Goal: Transaction & Acquisition: Download file/media

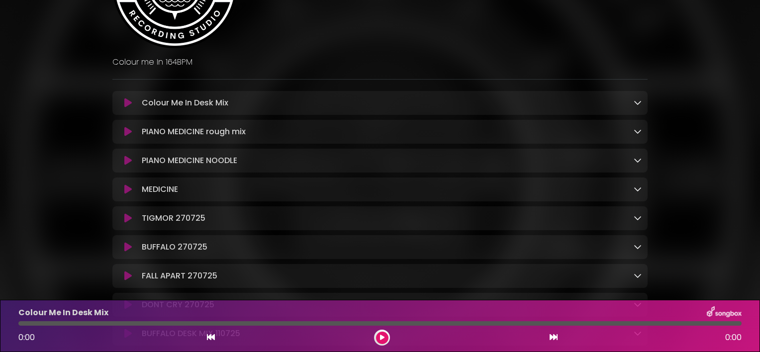
scroll to position [113, 0]
click at [637, 133] on icon at bounding box center [638, 131] width 8 height 8
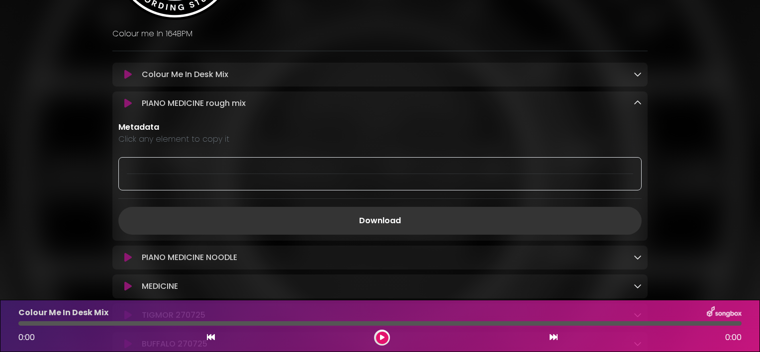
scroll to position [142, 0]
click at [639, 103] on icon at bounding box center [638, 102] width 8 height 8
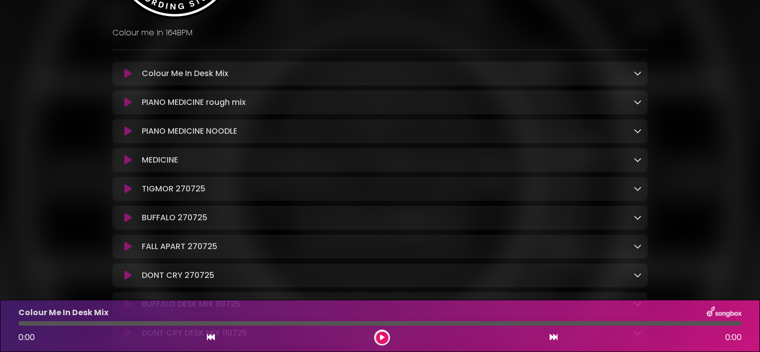
click at [498, 77] on div "Colour Me In Desk Mix Loading Track..." at bounding box center [390, 74] width 504 height 12
click at [638, 74] on icon at bounding box center [638, 73] width 8 height 8
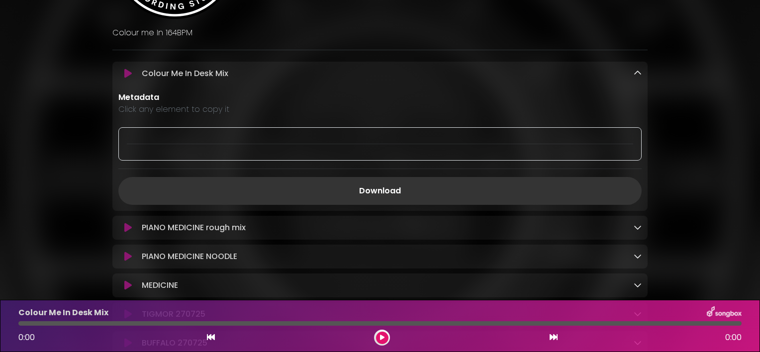
click at [638, 74] on icon at bounding box center [638, 73] width 8 height 8
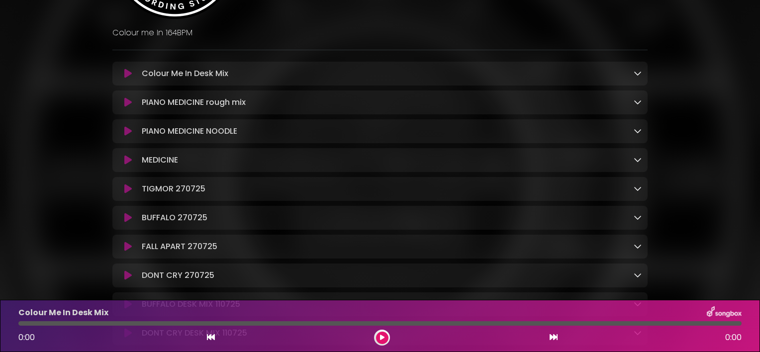
click at [638, 74] on icon at bounding box center [638, 73] width 8 height 8
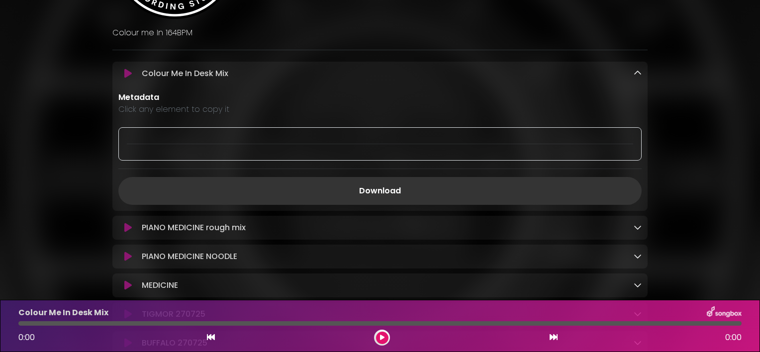
click at [259, 231] on div "PIANO MEDICINE rough mix Loading Track..." at bounding box center [390, 228] width 504 height 12
click at [631, 225] on div "PIANO MEDICINE rough mix Loading Track..." at bounding box center [390, 228] width 504 height 12
click at [639, 228] on icon at bounding box center [638, 227] width 8 height 8
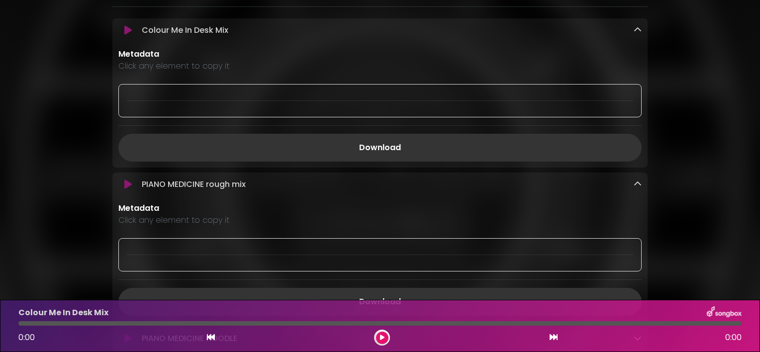
scroll to position [191, 0]
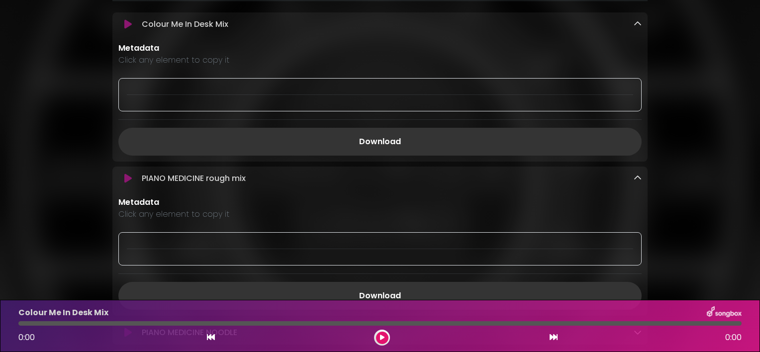
click at [639, 23] on icon at bounding box center [638, 24] width 8 height 8
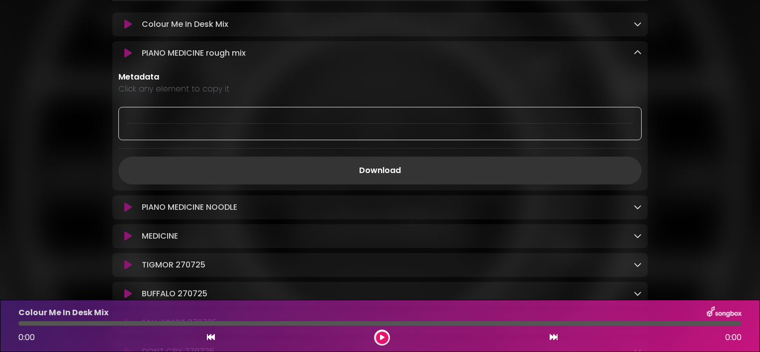
click at [169, 83] on p "Metadata" at bounding box center [379, 77] width 523 height 12
click at [165, 59] on p "PIANO MEDICINE rough mix Loading Track..." at bounding box center [194, 53] width 104 height 12
click at [273, 74] on p "Metadata" at bounding box center [379, 77] width 523 height 12
click at [635, 54] on icon at bounding box center [638, 53] width 8 height 8
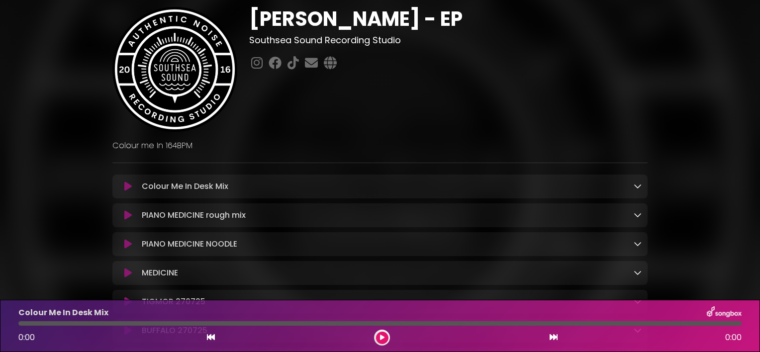
scroll to position [40, 0]
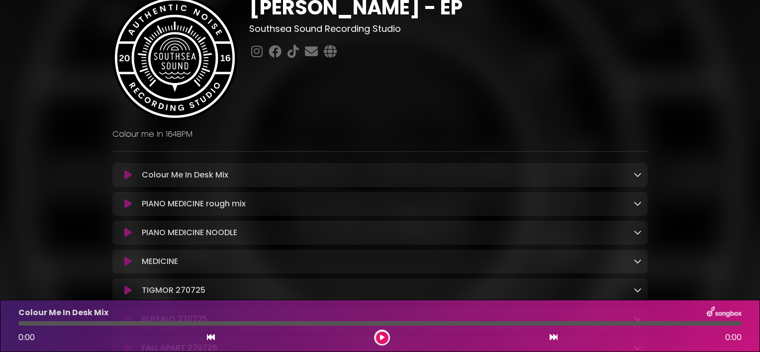
click at [593, 167] on div "Colour Me In Desk Mix Loading Track..." at bounding box center [379, 175] width 535 height 24
click at [639, 176] on icon at bounding box center [638, 175] width 8 height 8
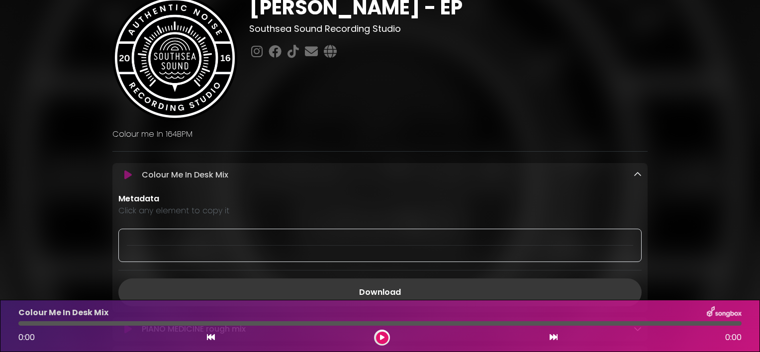
click at [379, 292] on link "Download" at bounding box center [379, 293] width 523 height 28
